Goal: Task Accomplishment & Management: Manage account settings

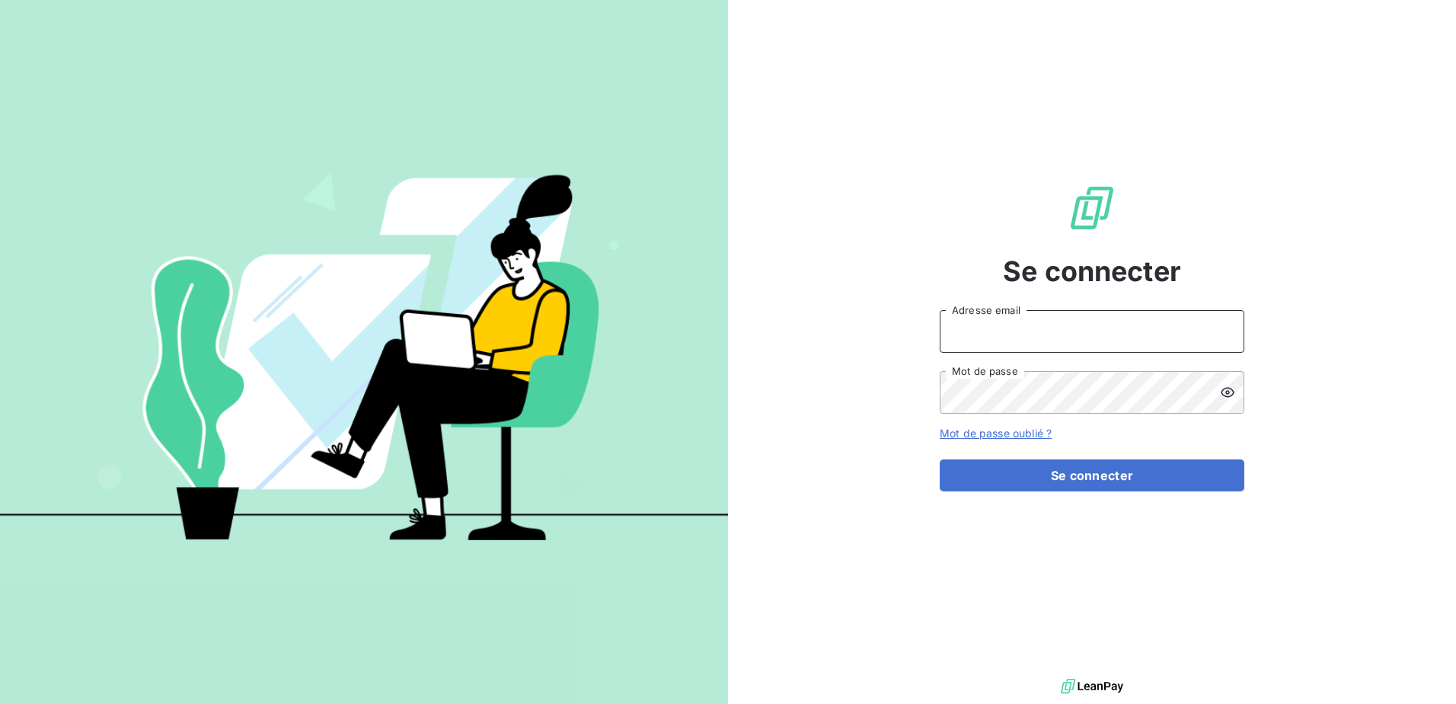
type input "[PERSON_NAME][EMAIL_ADDRESS][PERSON_NAME][DOMAIN_NAME]"
click at [992, 449] on form "[PERSON_NAME][EMAIL_ADDRESS][PERSON_NAME][DOMAIN_NAME] Adresse email Mot de pas…" at bounding box center [1092, 400] width 305 height 181
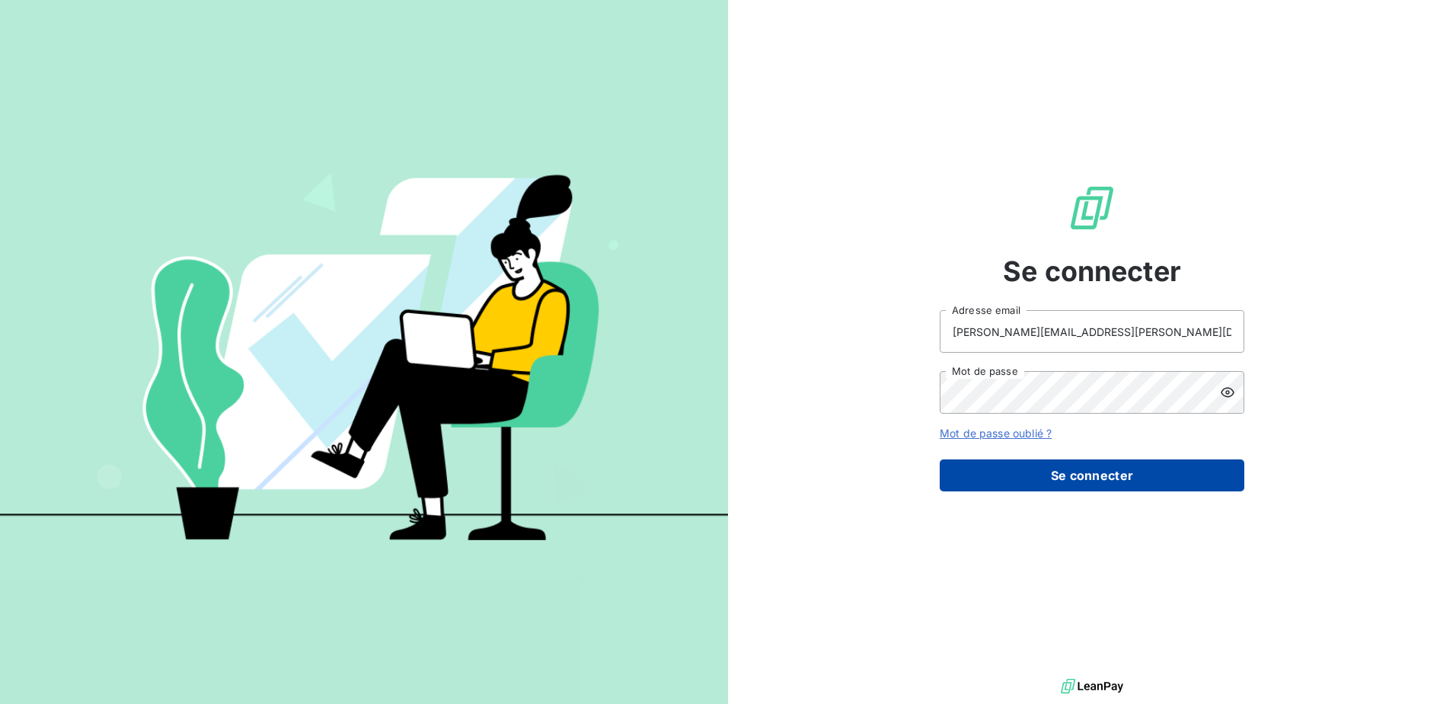
click at [1004, 471] on button "Se connecter" at bounding box center [1092, 475] width 305 height 32
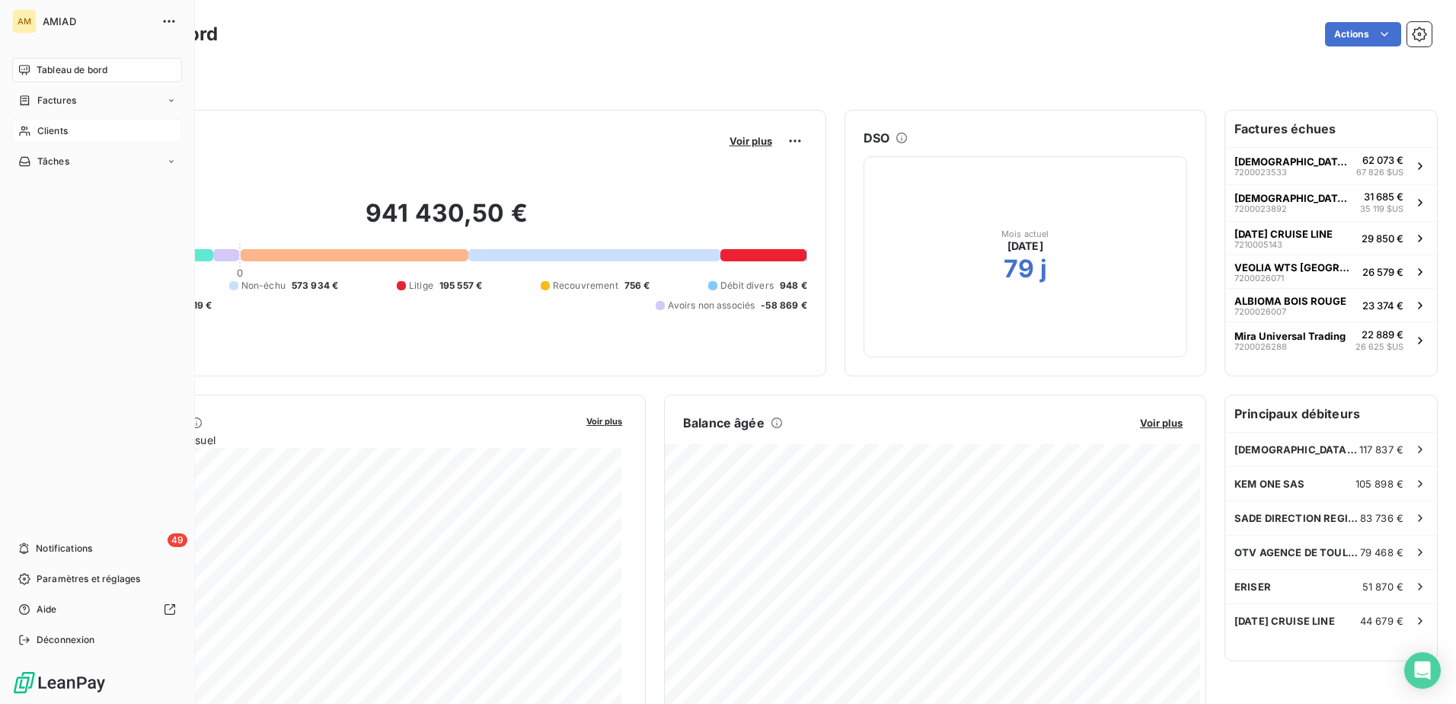
click at [65, 130] on span "Clients" at bounding box center [52, 131] width 30 height 14
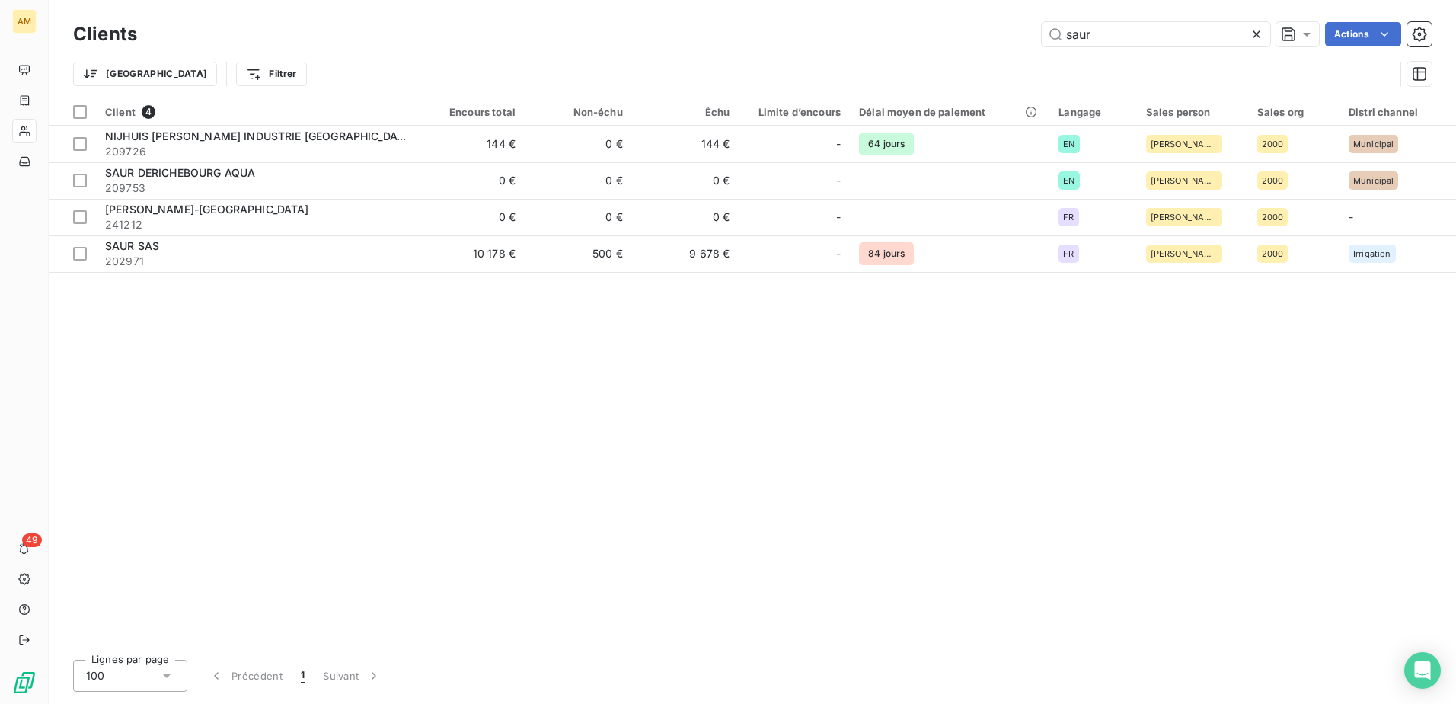
type input "saur"
